Goal: Task Accomplishment & Management: Complete application form

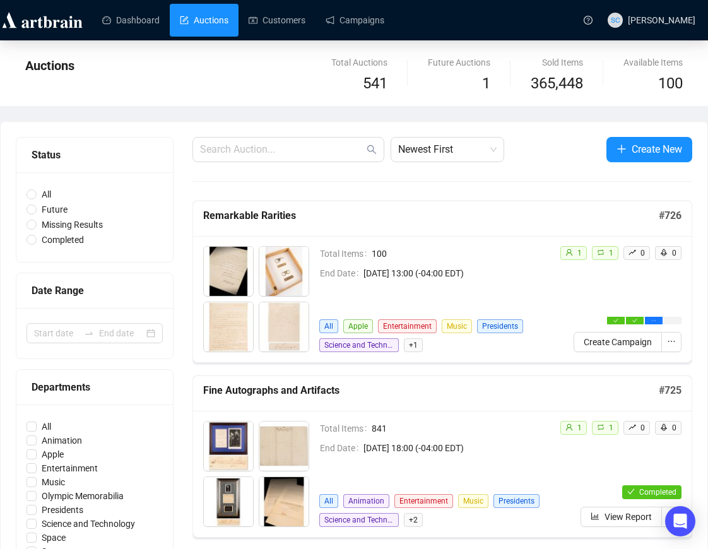
click at [228, 15] on link "Auctions" at bounding box center [204, 20] width 49 height 33
click at [622, 141] on span "button" at bounding box center [621, 149] width 10 height 16
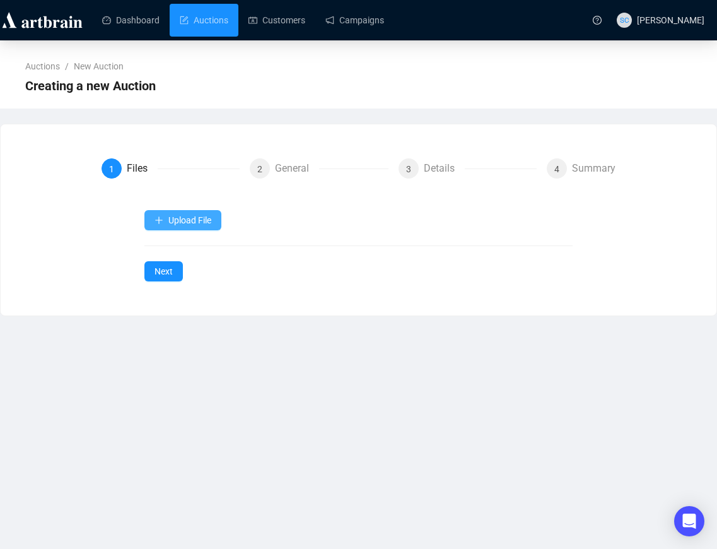
click at [211, 219] on span "Upload File" at bounding box center [189, 220] width 43 height 10
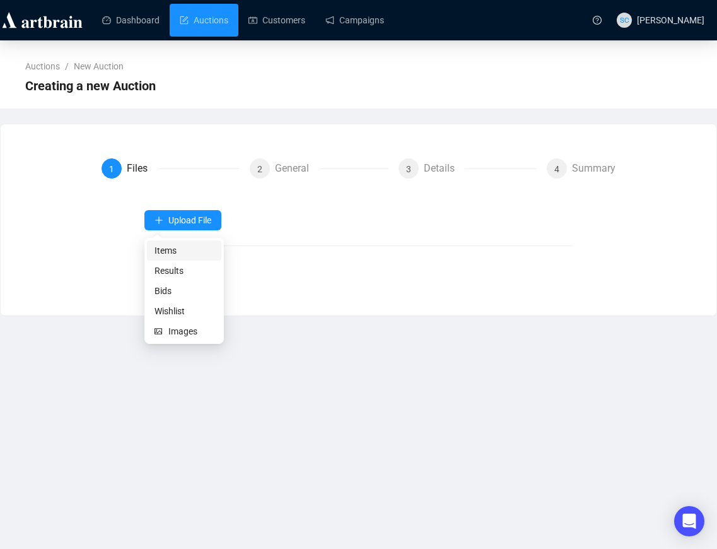
click at [168, 247] on span "Items" at bounding box center [184, 250] width 59 height 14
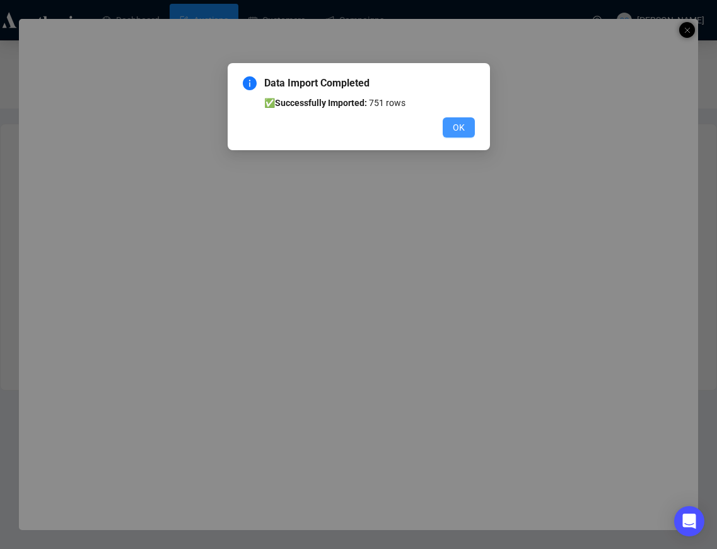
click at [453, 121] on span "OK" at bounding box center [459, 127] width 12 height 14
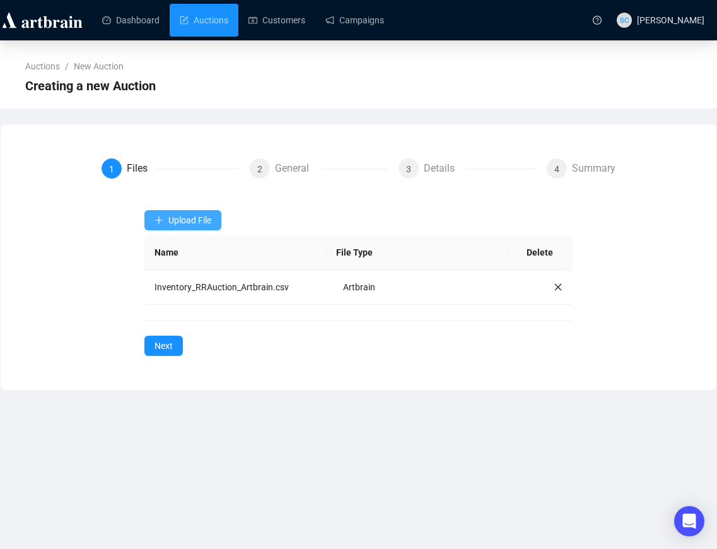
click at [199, 217] on span "Upload File" at bounding box center [189, 220] width 43 height 10
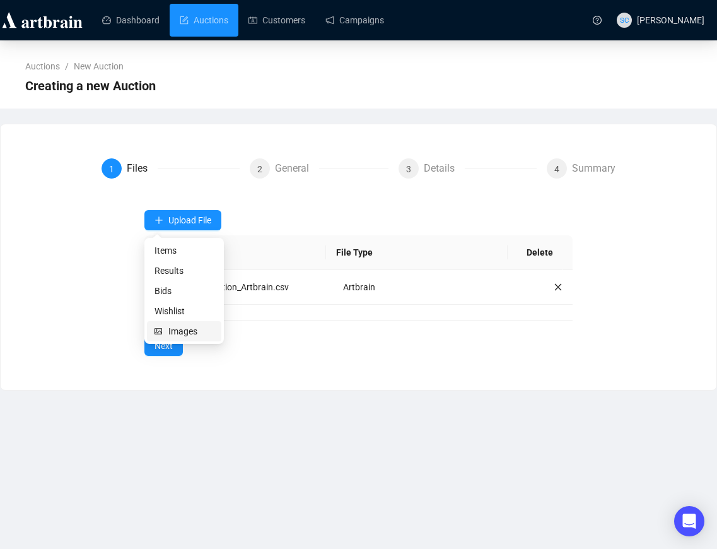
click at [189, 333] on span "Images" at bounding box center [190, 331] width 45 height 14
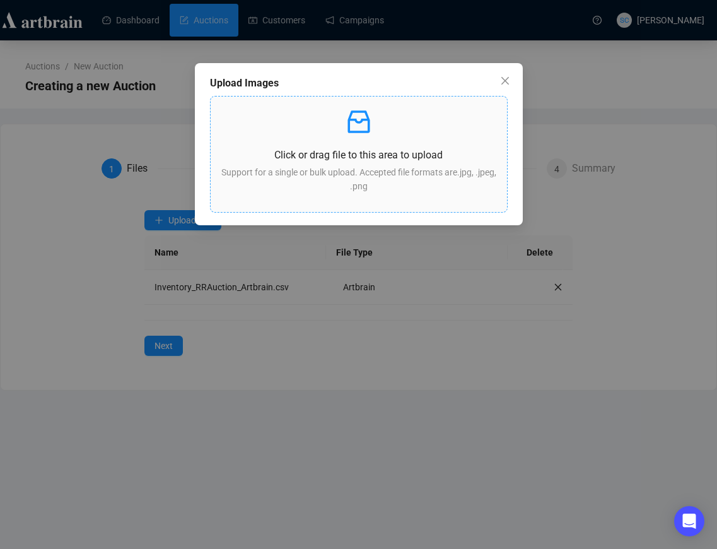
click at [385, 132] on p at bounding box center [359, 122] width 276 height 30
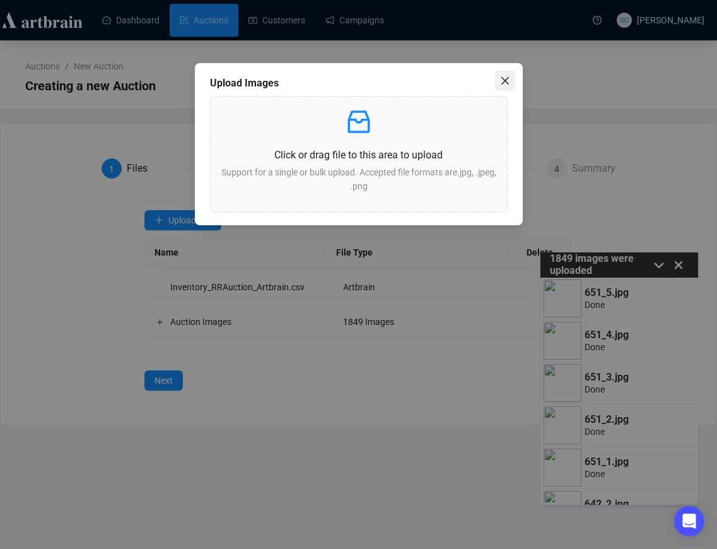
click at [505, 81] on icon "close" at bounding box center [505, 81] width 8 height 8
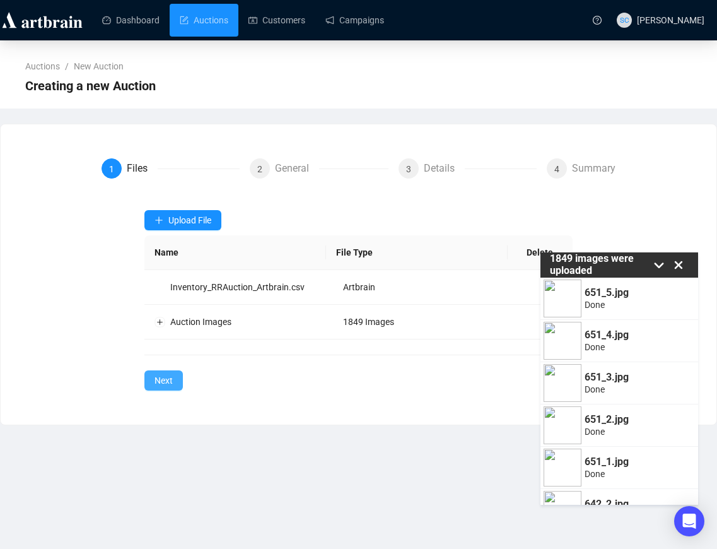
click at [170, 381] on span "Next" at bounding box center [164, 380] width 18 height 14
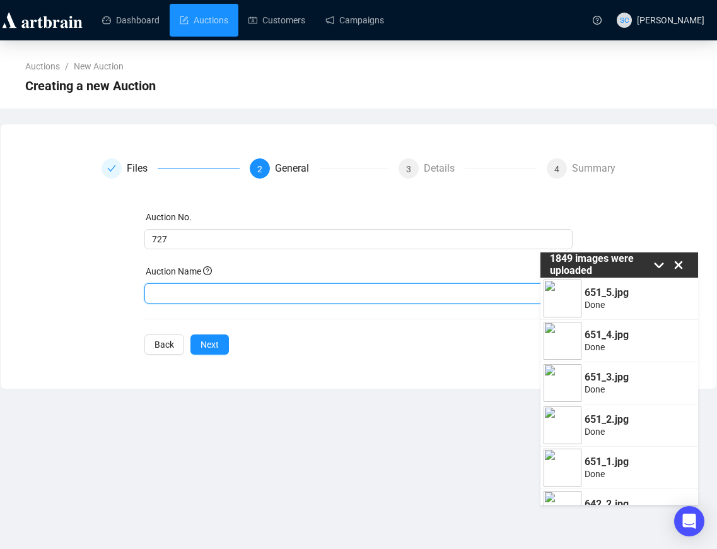
click at [184, 289] on input "text" at bounding box center [358, 293] width 428 height 20
type input "Fine Autographs and Artifacts"
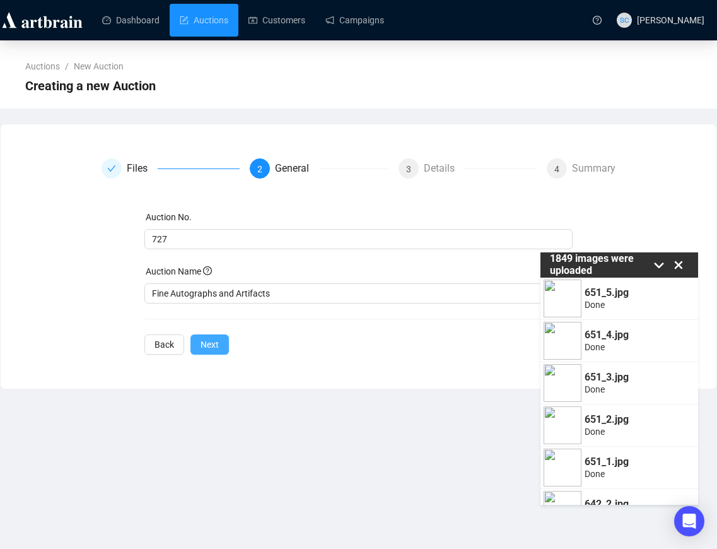
click at [204, 339] on span "Next" at bounding box center [210, 344] width 18 height 14
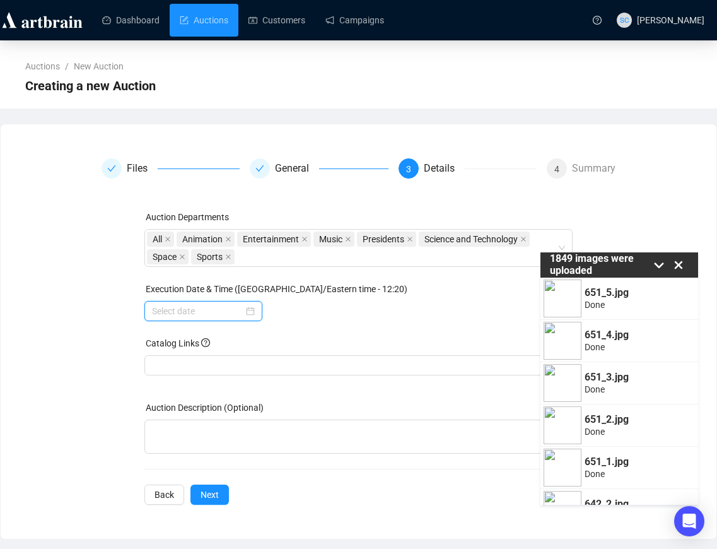
click at [192, 310] on input at bounding box center [197, 311] width 91 height 14
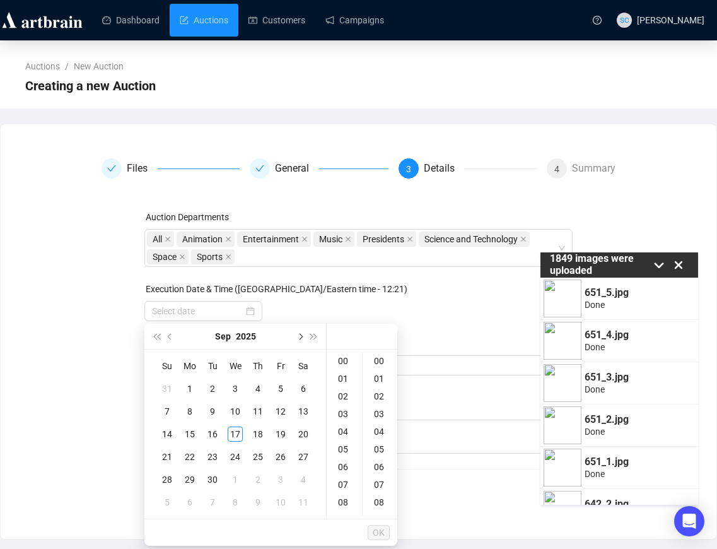
click at [299, 336] on span "Next month (PageDown)" at bounding box center [299, 336] width 6 height 6
click at [237, 412] on div "8" at bounding box center [235, 411] width 15 height 15
click at [346, 498] on div "14" at bounding box center [344, 502] width 30 height 18
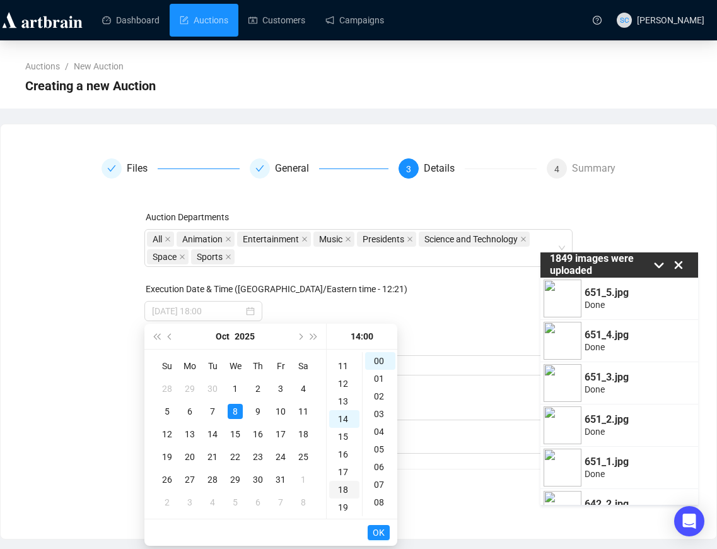
click at [343, 493] on div "18" at bounding box center [344, 490] width 30 height 18
type input "[DATE] 18:00"
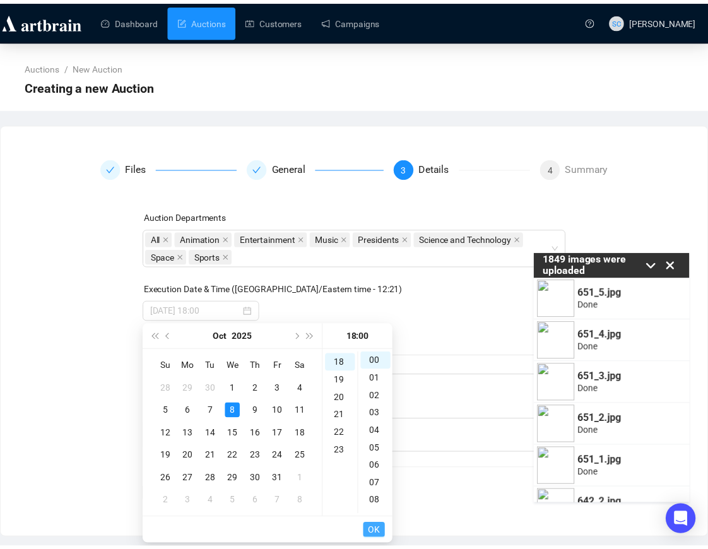
scroll to position [318, 0]
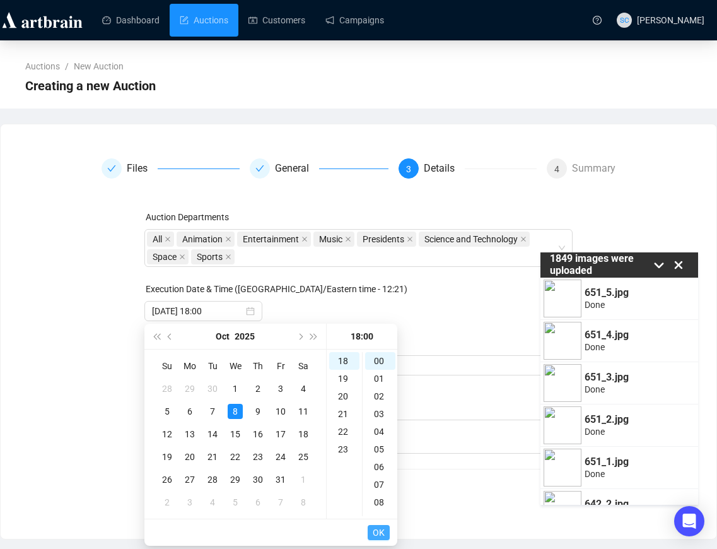
click at [385, 534] on button "OK" at bounding box center [379, 532] width 22 height 15
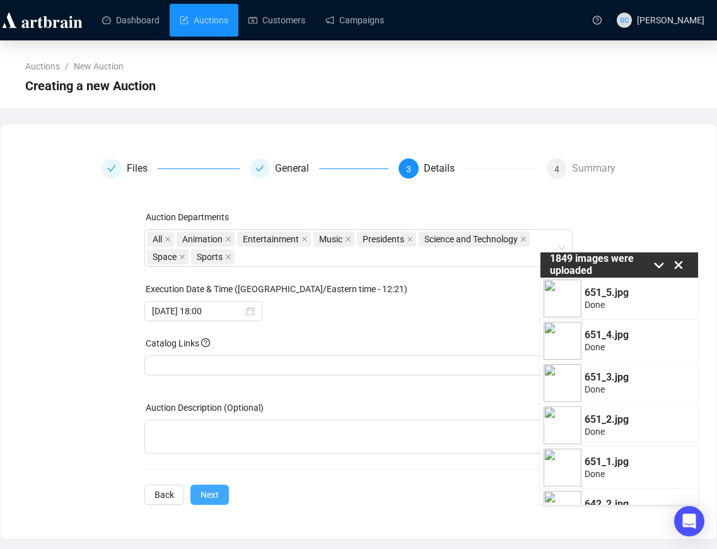
click at [214, 496] on span "Next" at bounding box center [210, 495] width 18 height 14
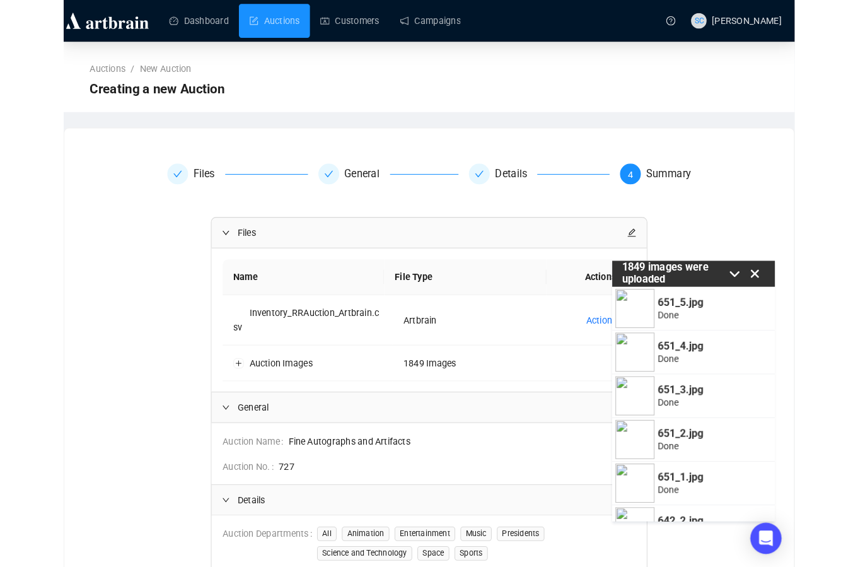
scroll to position [131, 0]
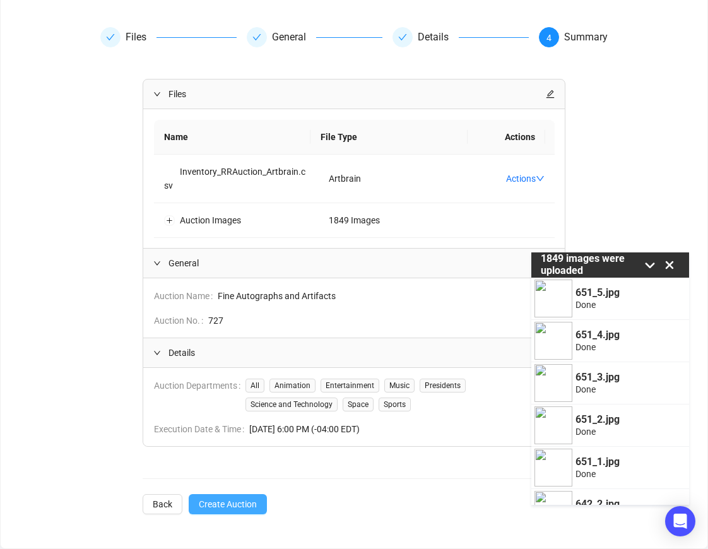
click at [262, 499] on button "Create Auction" at bounding box center [228, 504] width 78 height 20
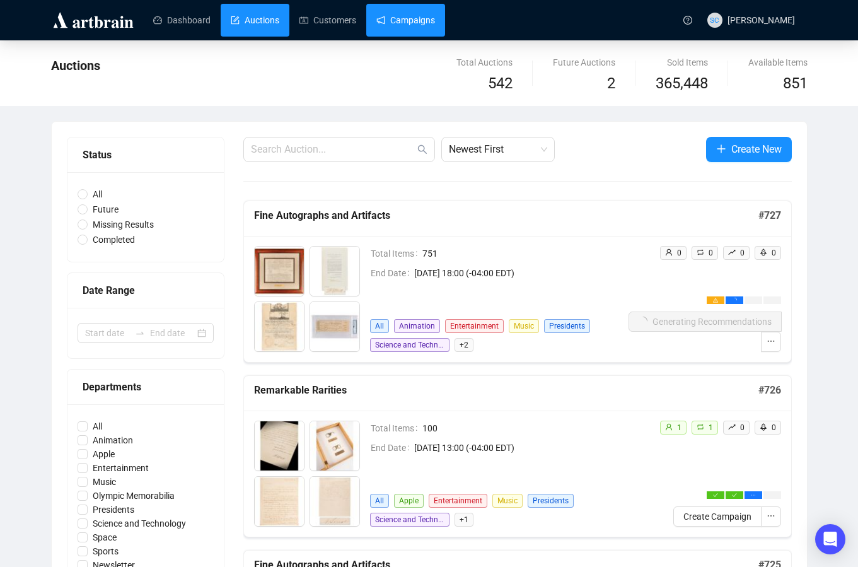
click at [417, 21] on link "Campaigns" at bounding box center [406, 20] width 59 height 33
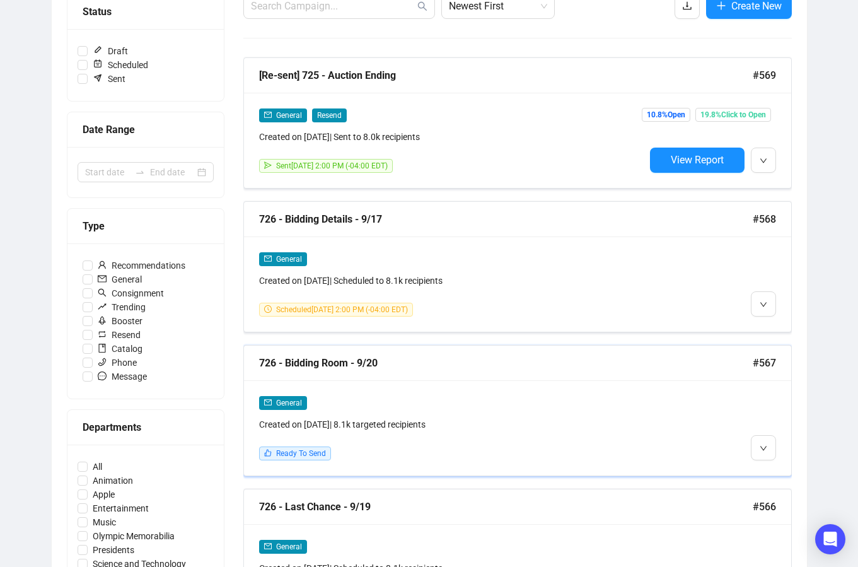
scroll to position [189, 0]
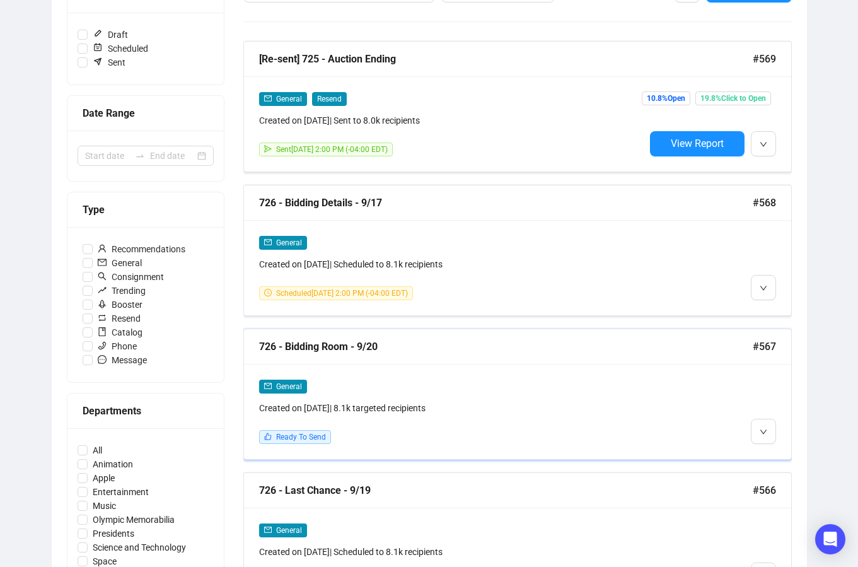
click at [488, 344] on div "726 - Bidding Room - 9/20" at bounding box center [506, 347] width 494 height 16
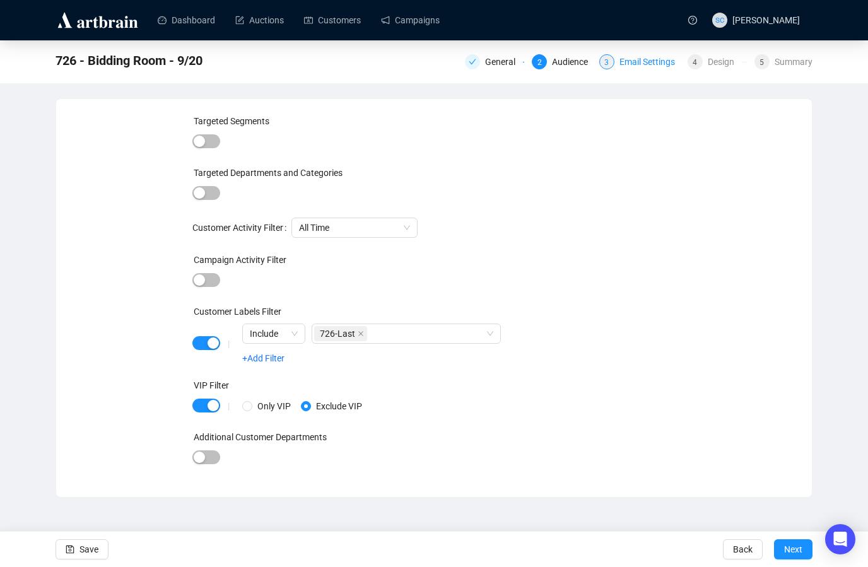
click at [637, 69] on div "Email Settings" at bounding box center [650, 61] width 63 height 15
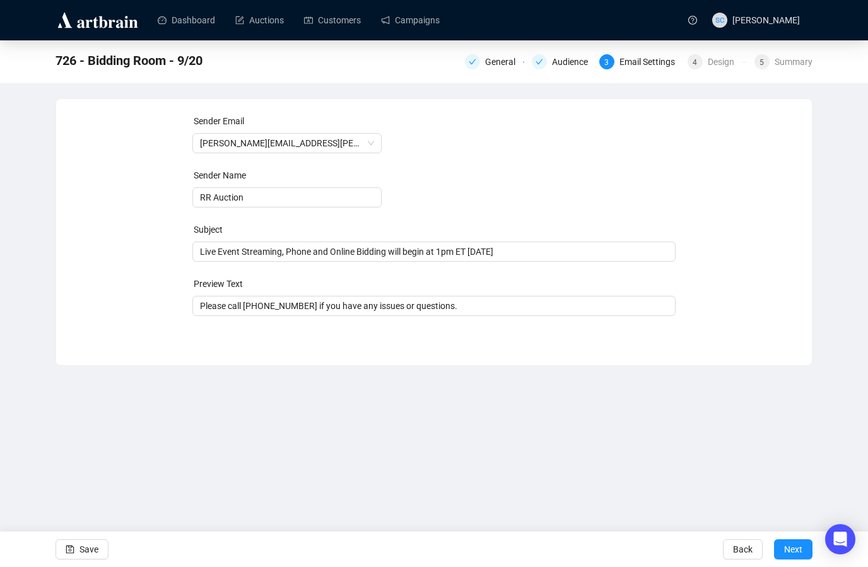
click at [715, 69] on div "General Audience 3 Email Settings 4 Design 5 Summary" at bounding box center [638, 60] width 347 height 20
click at [697, 60] on div "4" at bounding box center [694, 61] width 15 height 15
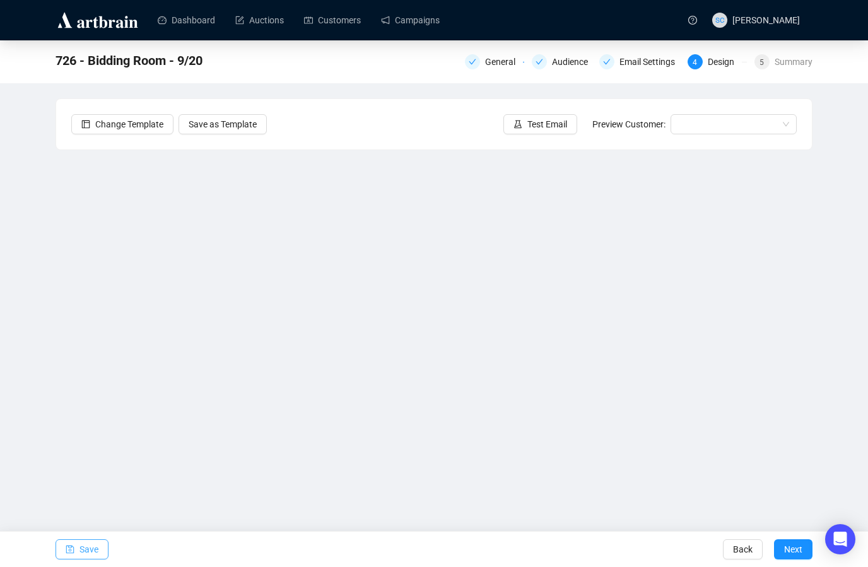
click at [91, 542] on span "Save" at bounding box center [88, 549] width 19 height 35
